Goal: Navigation & Orientation: Find specific page/section

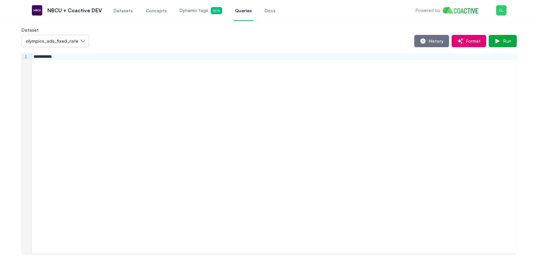
click at [180, 11] on span "Dynamic tags Beta" at bounding box center [201, 10] width 43 height 7
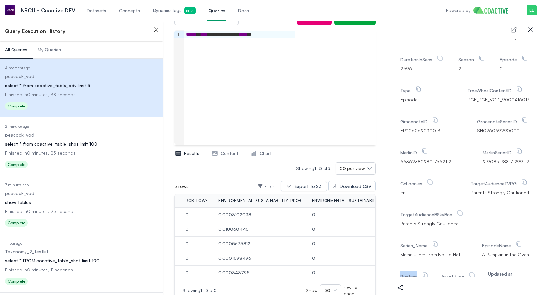
scroll to position [1160, 0]
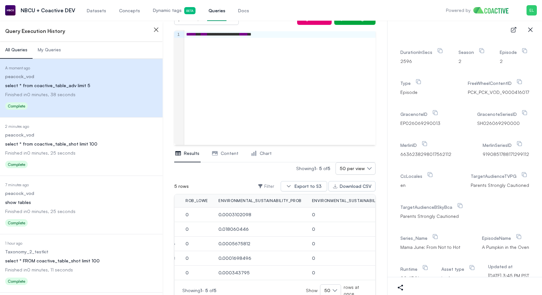
scroll to position [1139, 0]
click at [531, 32] on icon "button" at bounding box center [530, 30] width 8 height 8
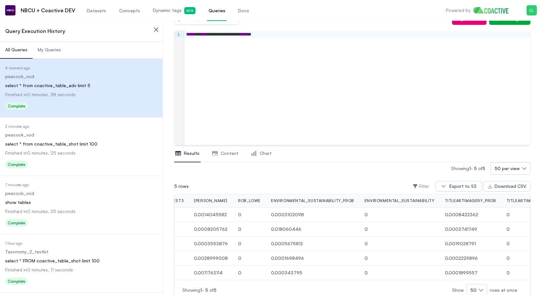
scroll to position [0, 0]
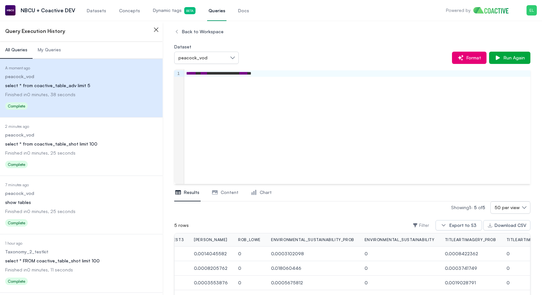
click at [94, 12] on span "Datasets" at bounding box center [96, 10] width 19 height 6
